Goal: Task Accomplishment & Management: Use online tool/utility

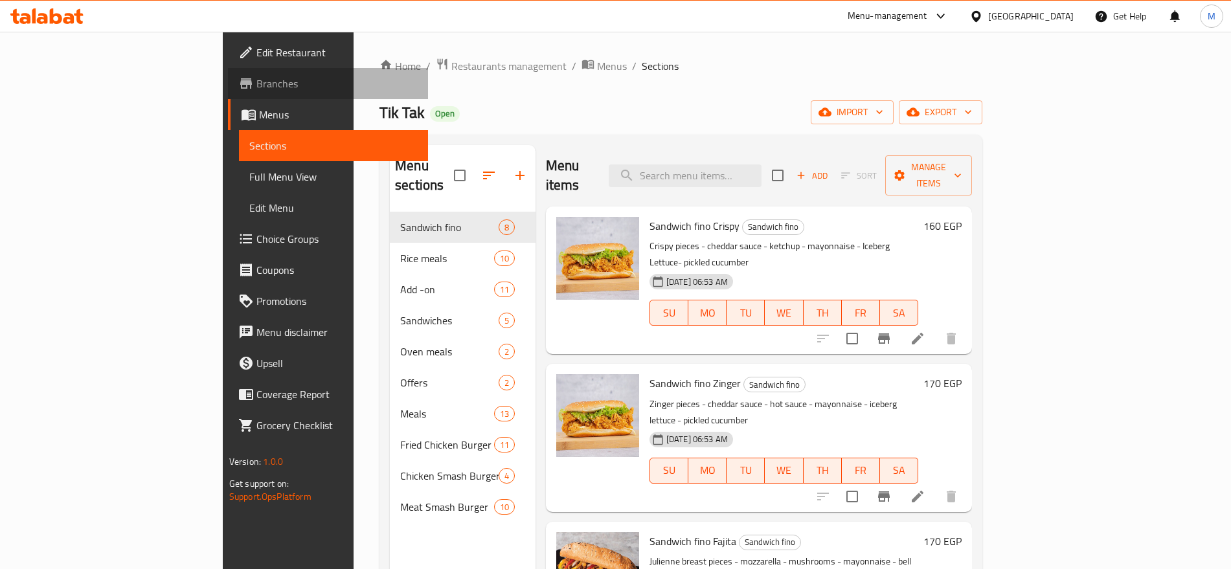
click at [256, 88] on span "Branches" at bounding box center [336, 84] width 161 height 16
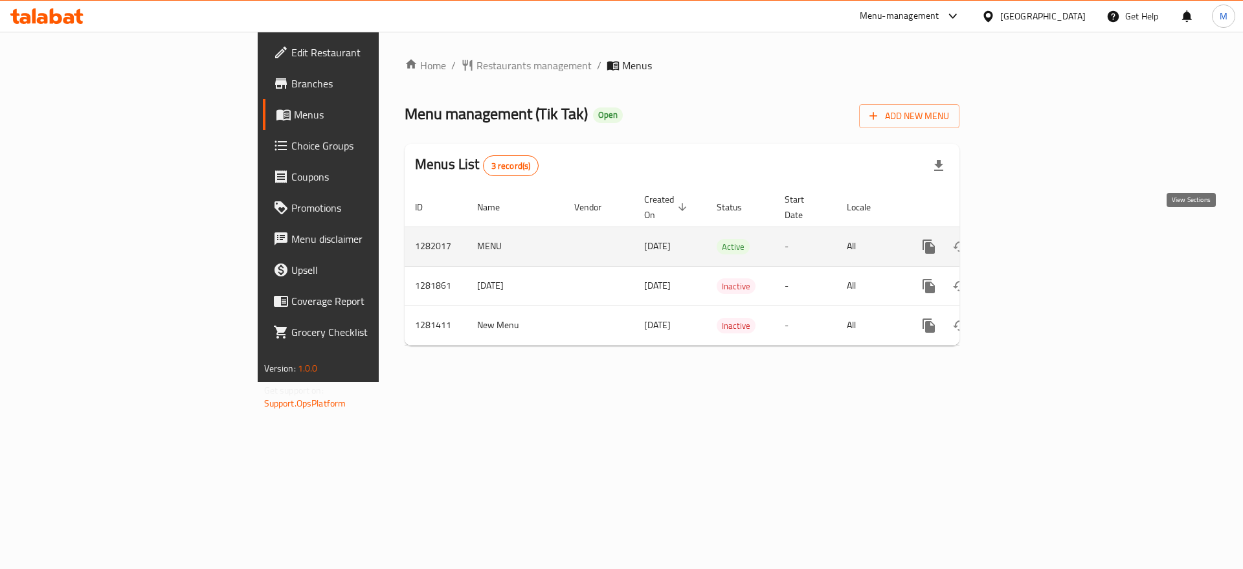
click at [1030, 239] on icon "enhanced table" at bounding box center [1023, 247] width 16 height 16
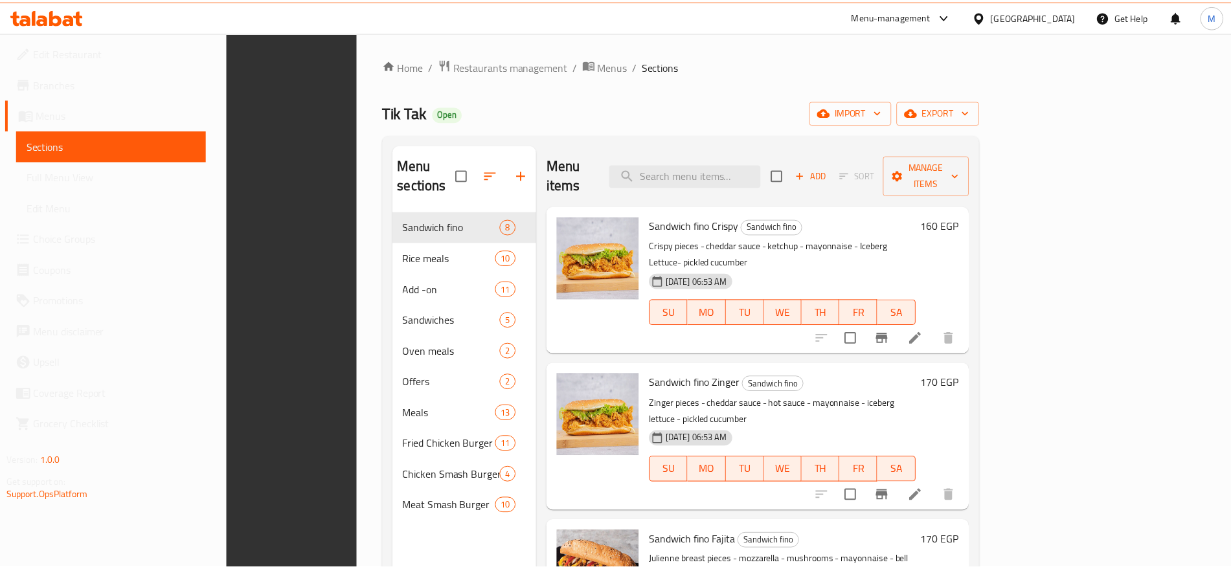
scroll to position [181, 0]
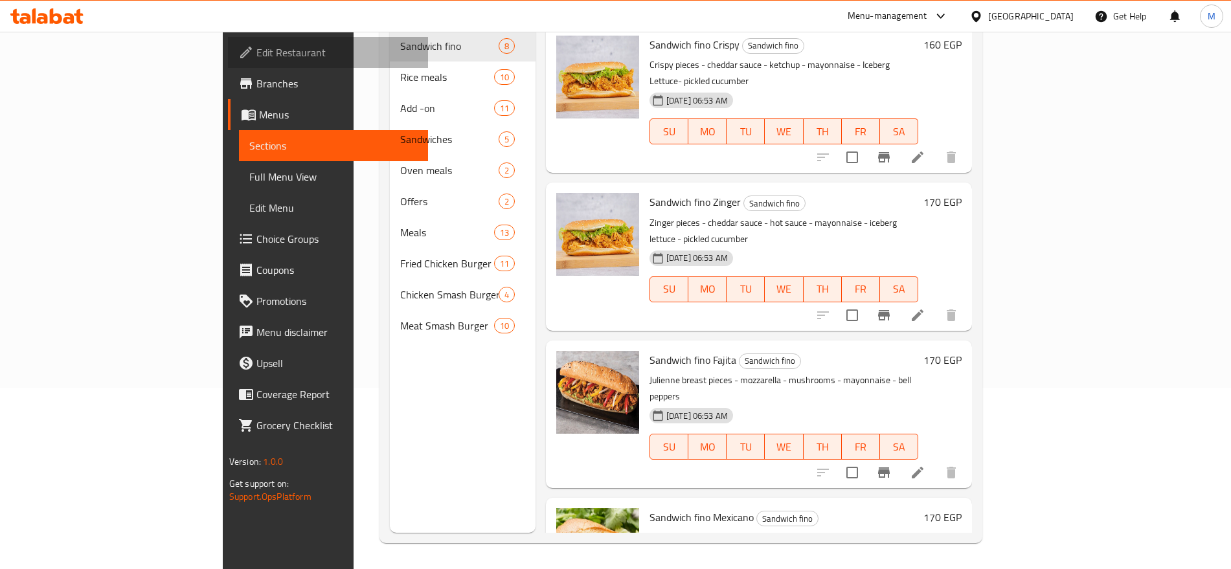
click at [256, 58] on span "Edit Restaurant" at bounding box center [336, 53] width 161 height 16
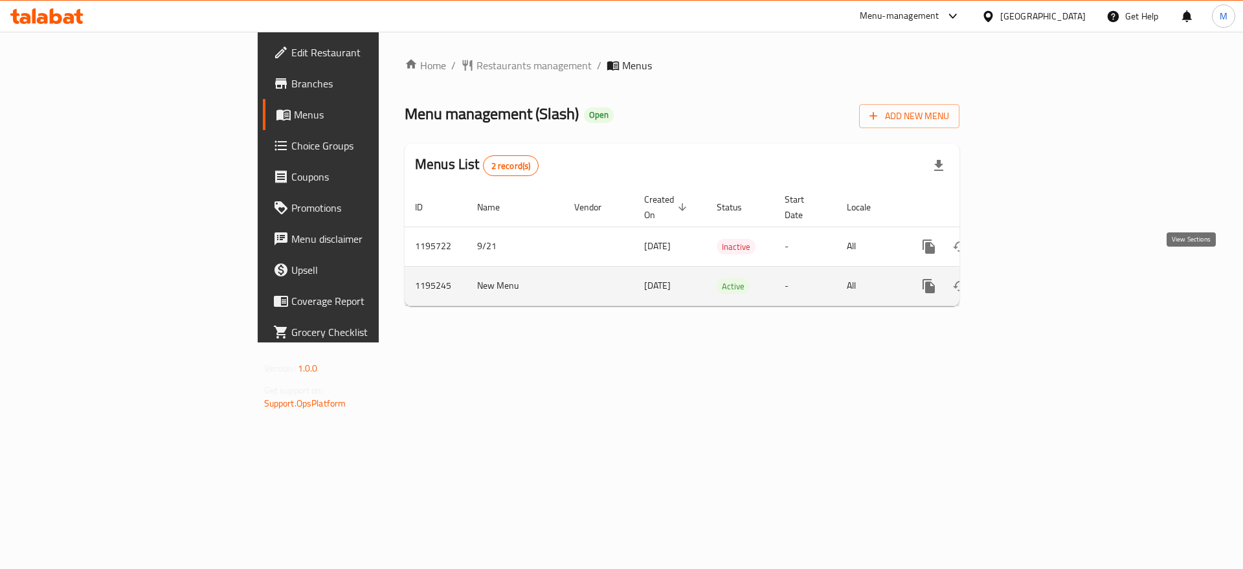
click at [1030, 278] on icon "enhanced table" at bounding box center [1023, 286] width 16 height 16
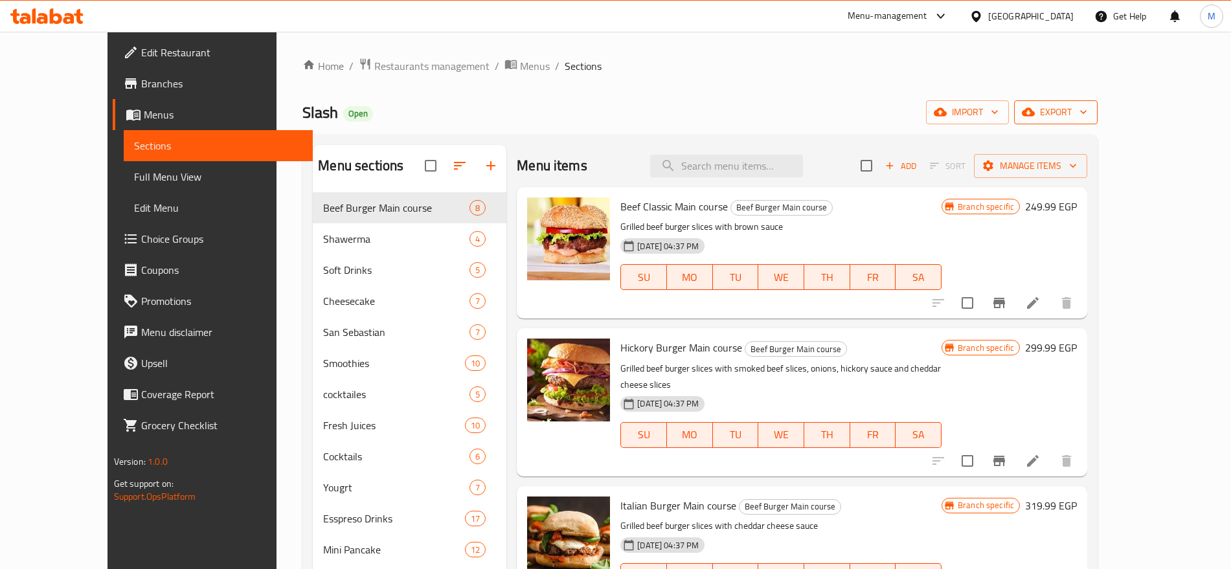
click at [1087, 115] on span "export" at bounding box center [1055, 112] width 63 height 16
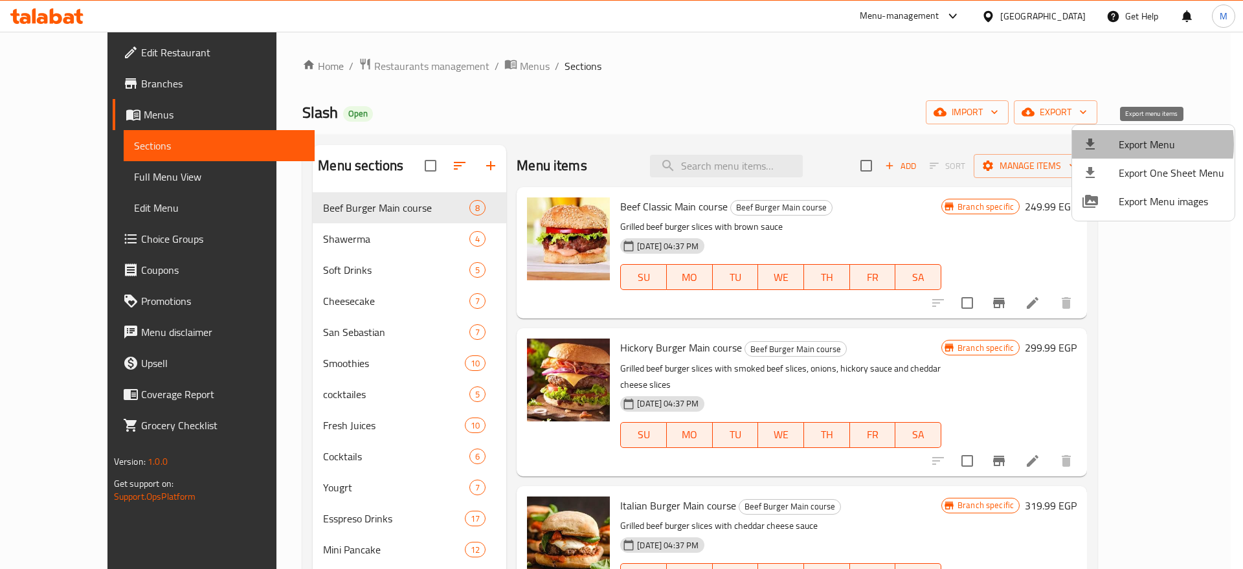
click at [1126, 144] on span "Export Menu" at bounding box center [1172, 145] width 106 height 16
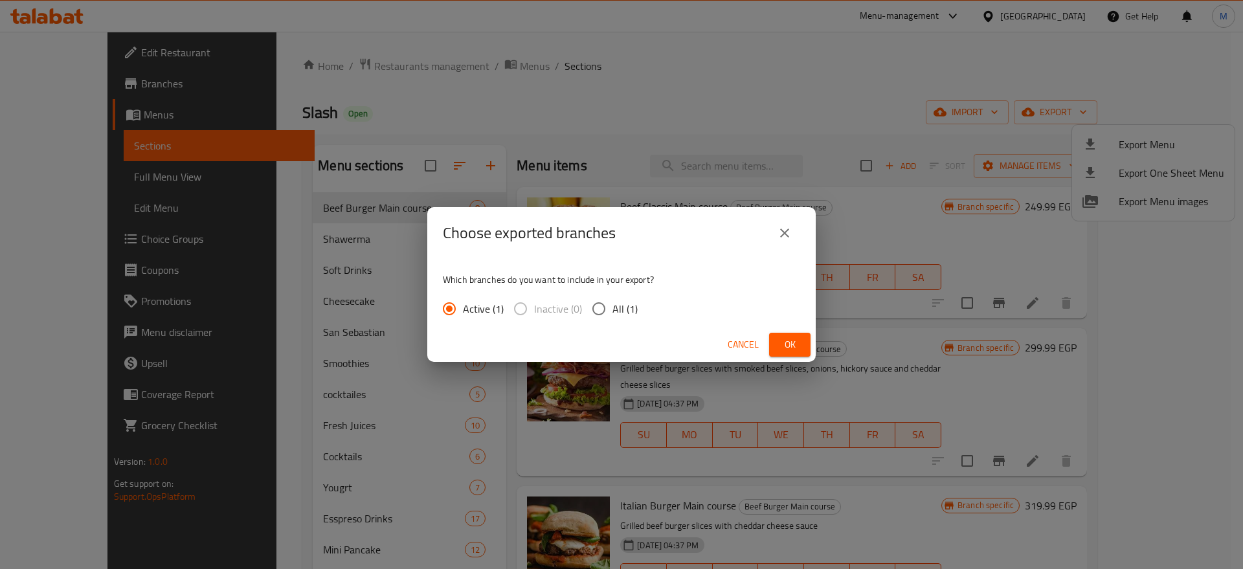
click at [618, 313] on span "All (1)" at bounding box center [625, 309] width 25 height 16
click at [613, 313] on input "All (1)" at bounding box center [598, 308] width 27 height 27
radio input "true"
click at [789, 349] on span "Ok" at bounding box center [790, 345] width 21 height 16
